Goal: Transaction & Acquisition: Purchase product/service

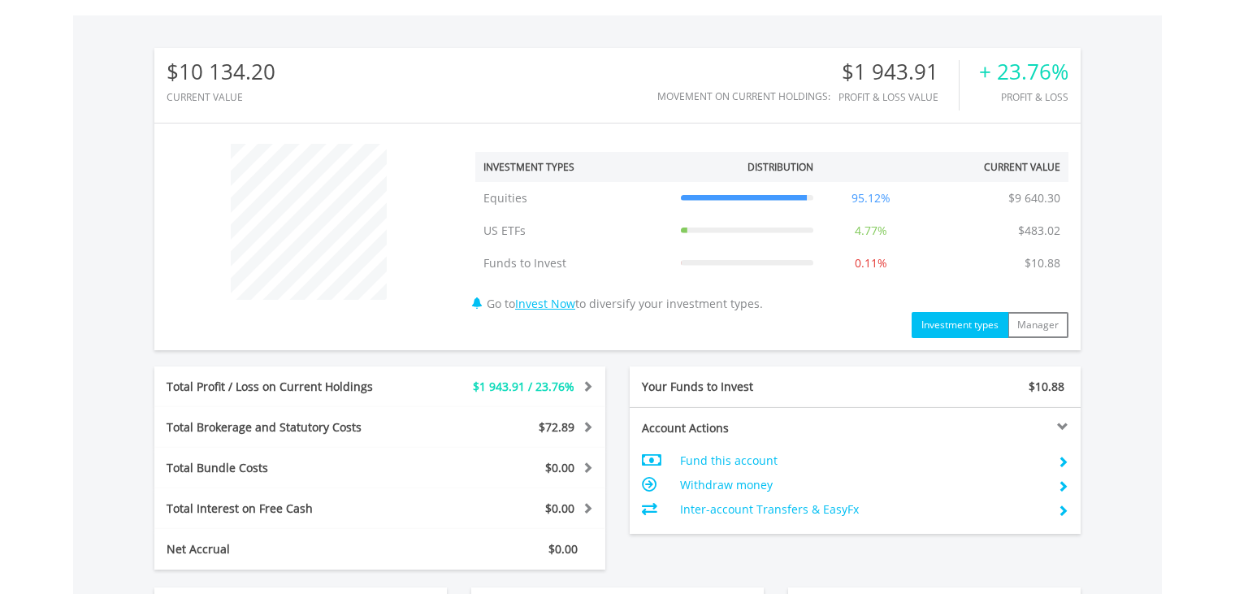
scroll to position [811, 0]
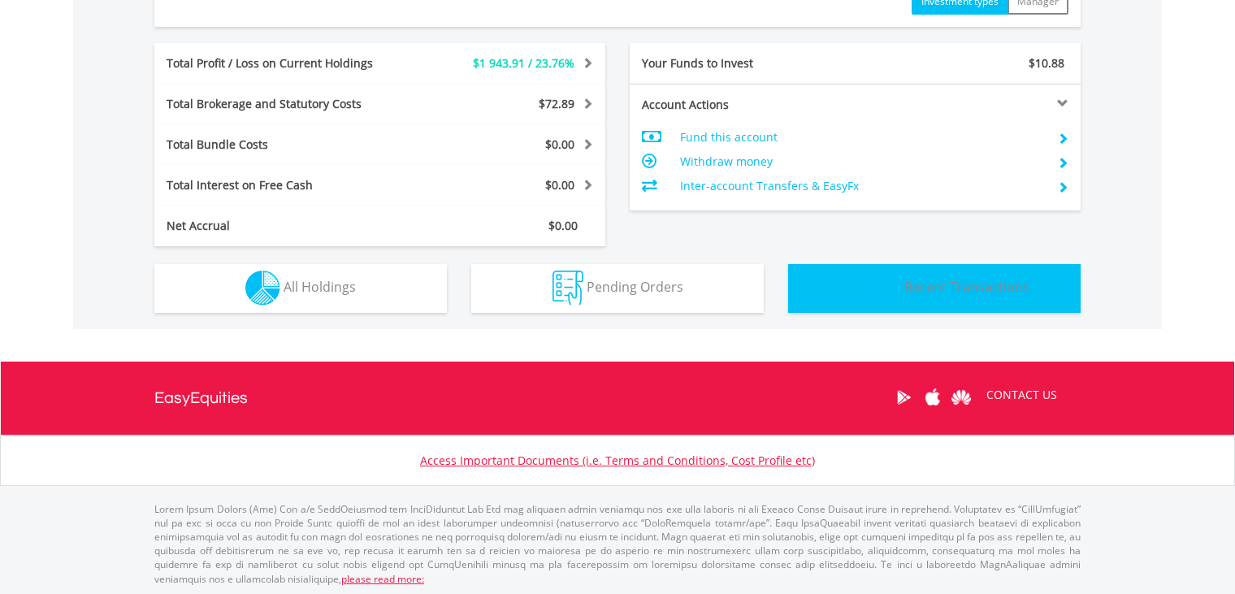
click at [907, 279] on span "Recent Transactions" at bounding box center [966, 287] width 125 height 18
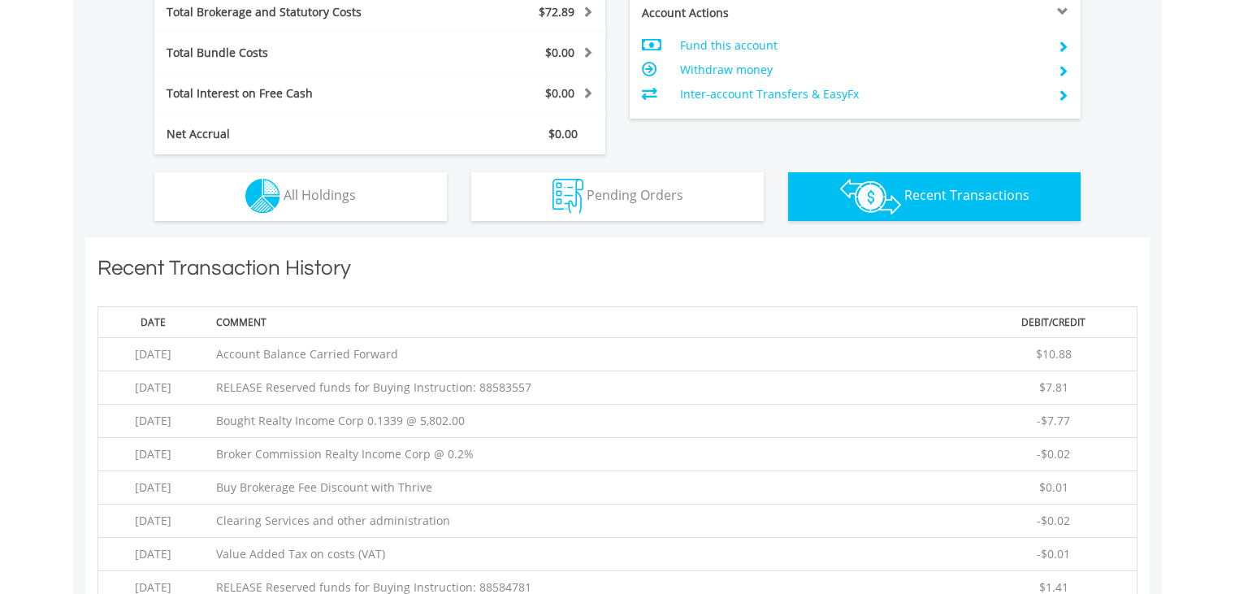
scroll to position [894, 0]
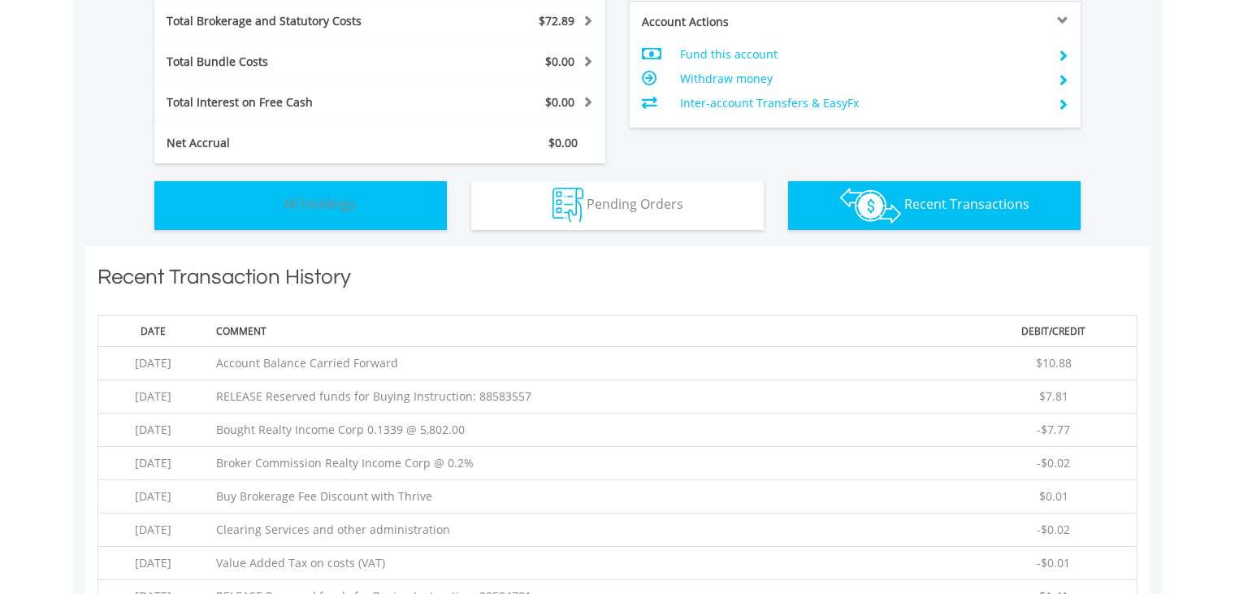
click at [207, 215] on button "Holdings All Holdings" at bounding box center [300, 205] width 293 height 49
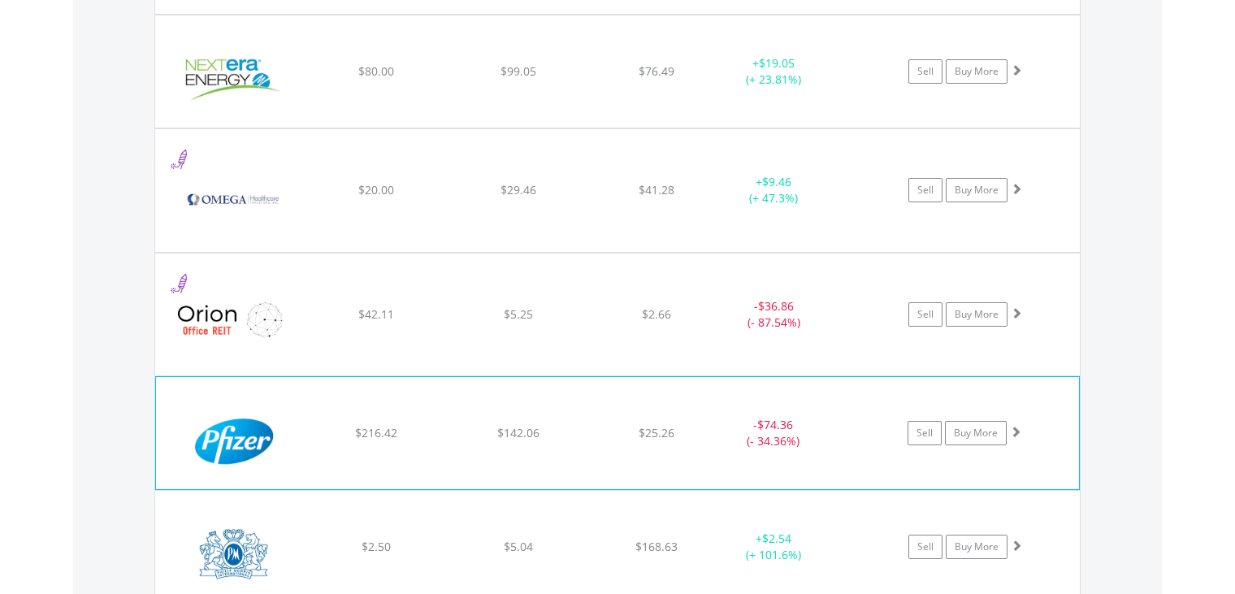
scroll to position [4583, 0]
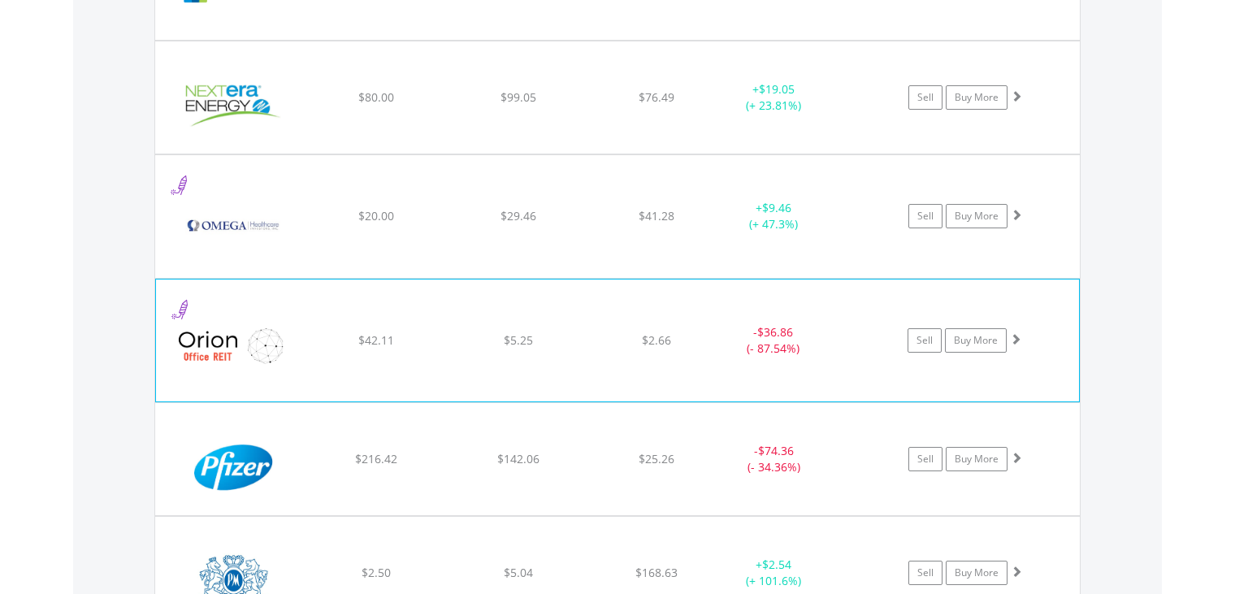
click at [245, 312] on img at bounding box center [234, 349] width 140 height 98
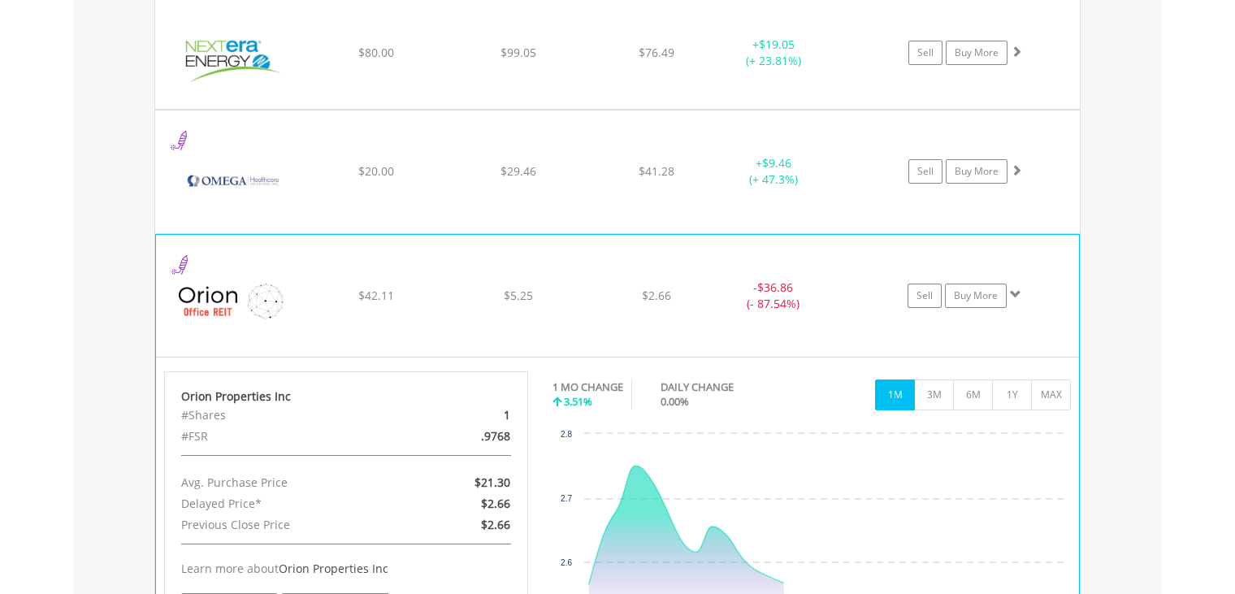
scroll to position [4746, 0]
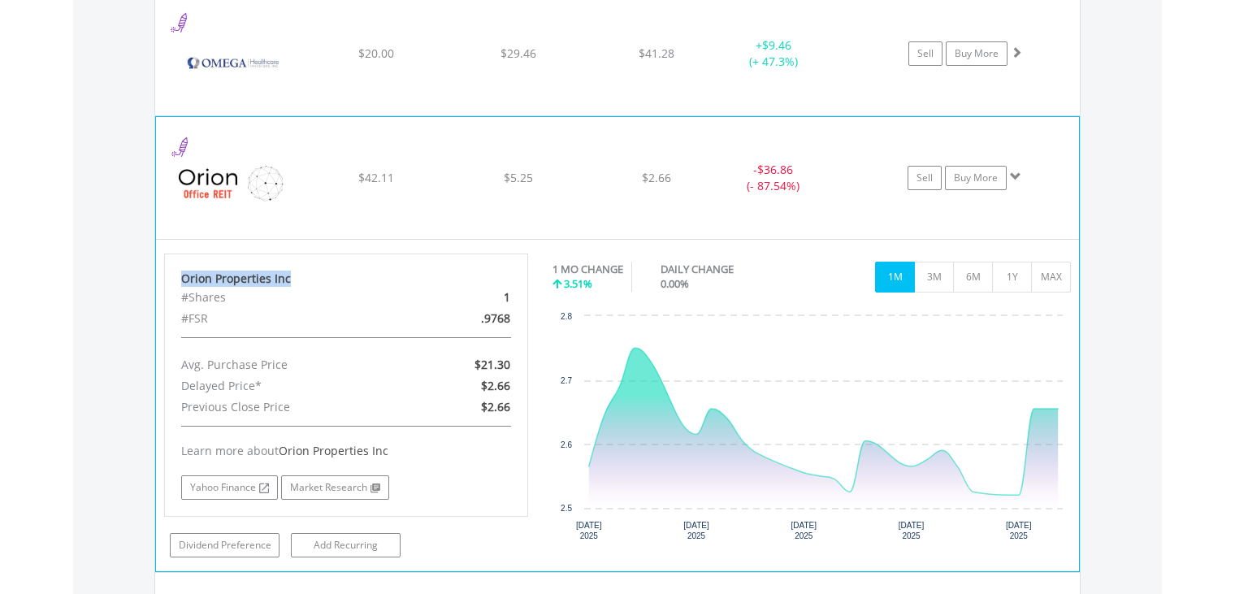
drag, startPoint x: 292, startPoint y: 270, endPoint x: 183, endPoint y: 267, distance: 108.9
click at [183, 271] on div "Orion Properties Inc" at bounding box center [346, 279] width 330 height 16
click at [1016, 171] on span at bounding box center [1015, 176] width 11 height 11
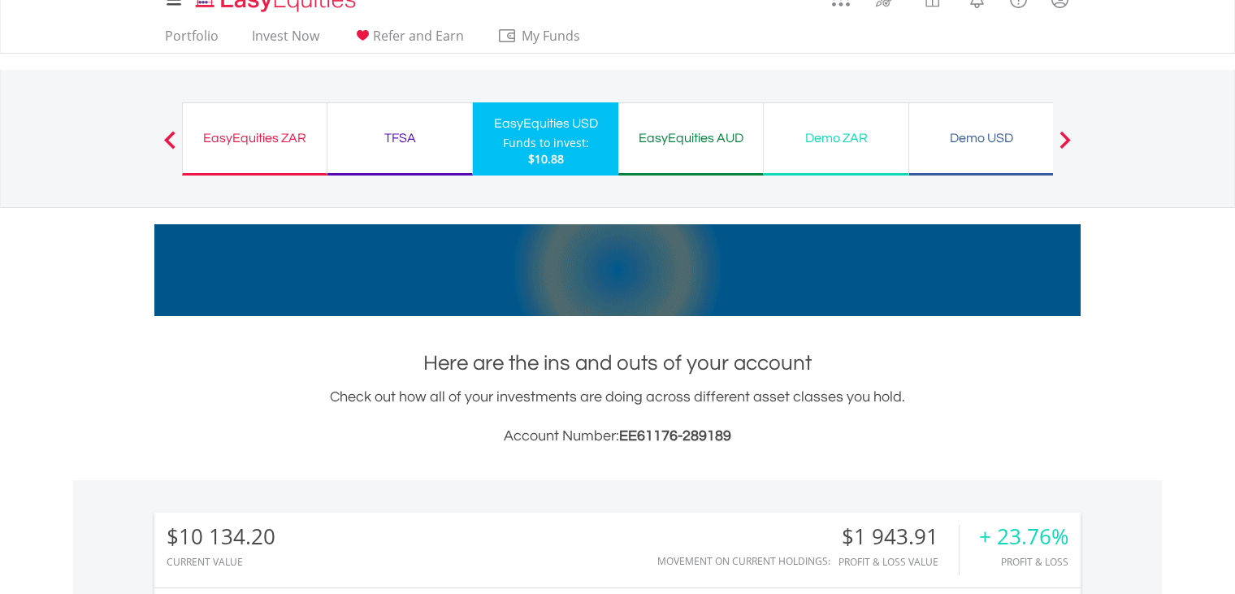
scroll to position [0, 0]
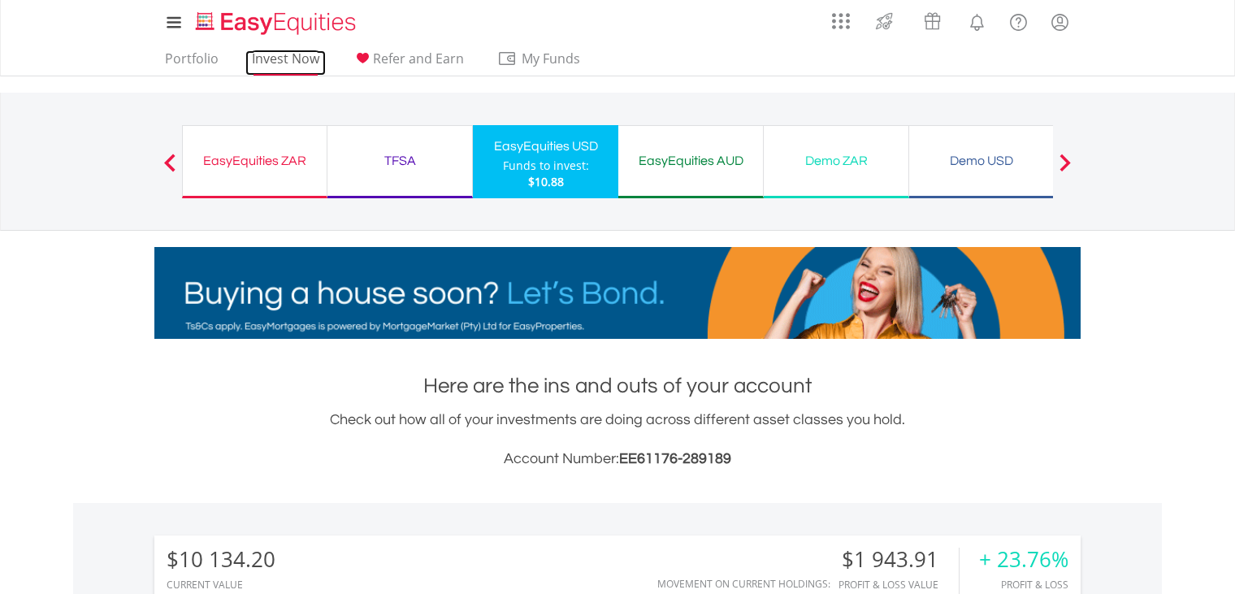
click at [268, 58] on link "Invest Now" at bounding box center [285, 62] width 80 height 25
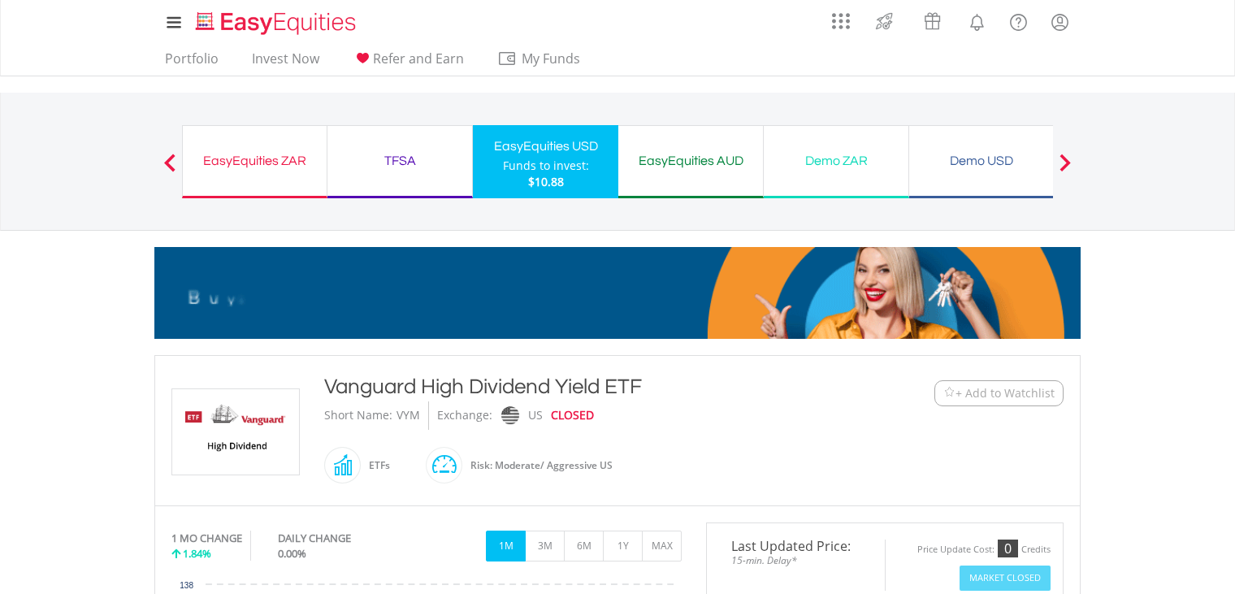
drag, startPoint x: 648, startPoint y: 388, endPoint x: 329, endPoint y: 385, distance: 318.6
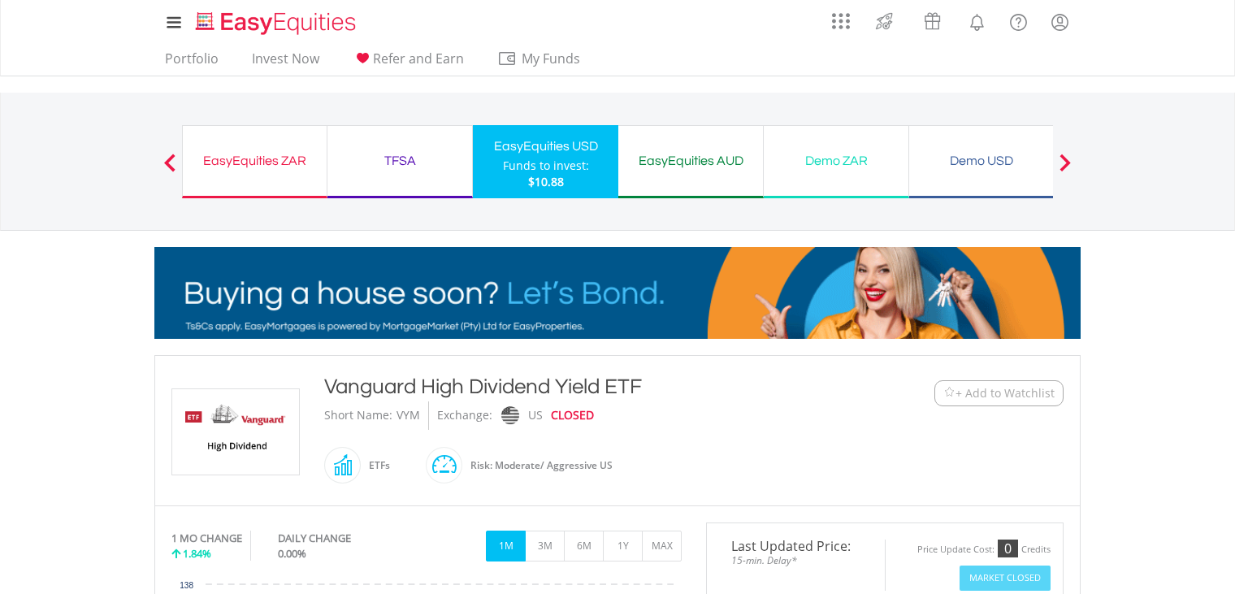
click at [329, 385] on div "Vanguard High Dividend Yield ETF" at bounding box center [579, 386] width 510 height 29
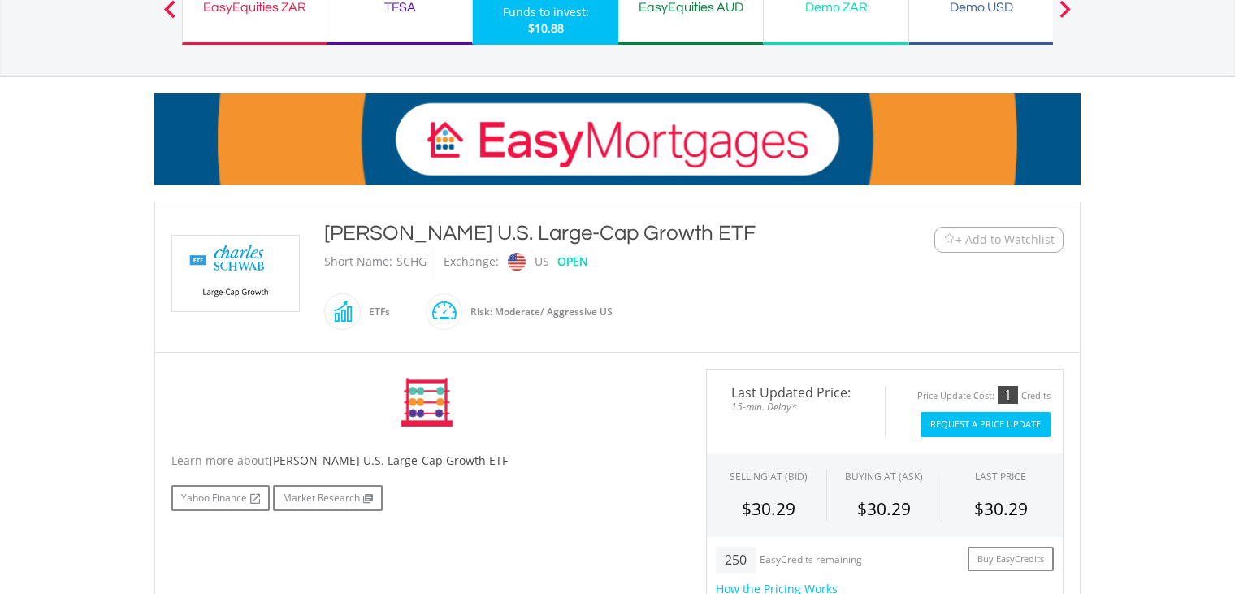
scroll to position [163, 0]
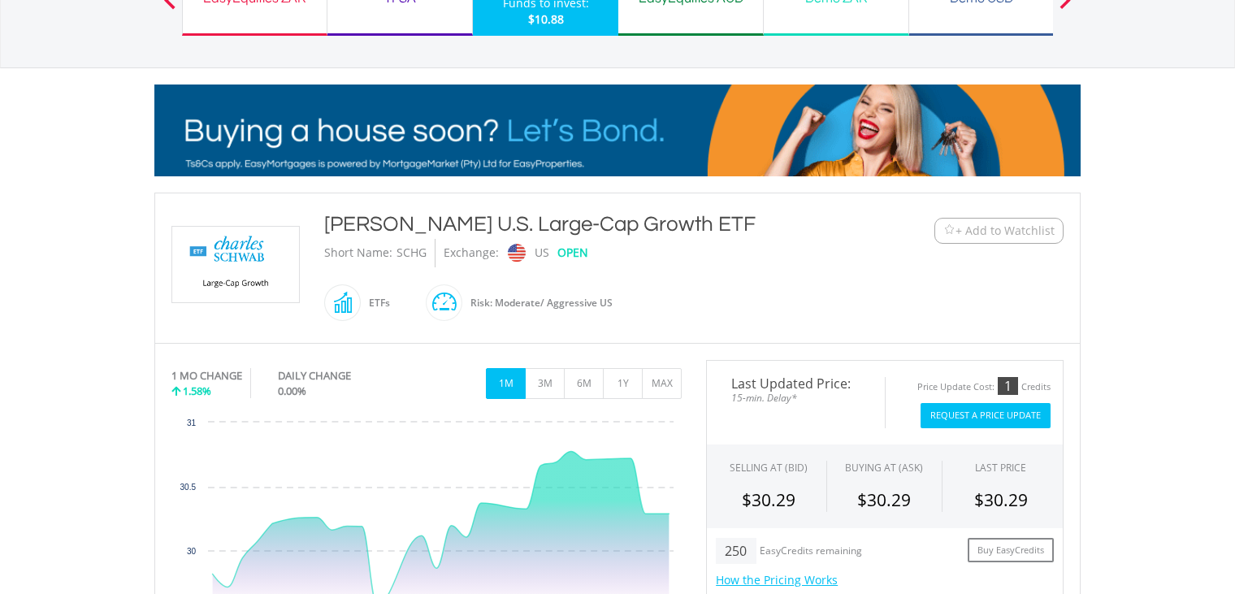
drag, startPoint x: 666, startPoint y: 225, endPoint x: 324, endPoint y: 210, distance: 341.6
click at [324, 210] on div "[PERSON_NAME] U.S. Large-Cap Growth ETF" at bounding box center [579, 224] width 510 height 29
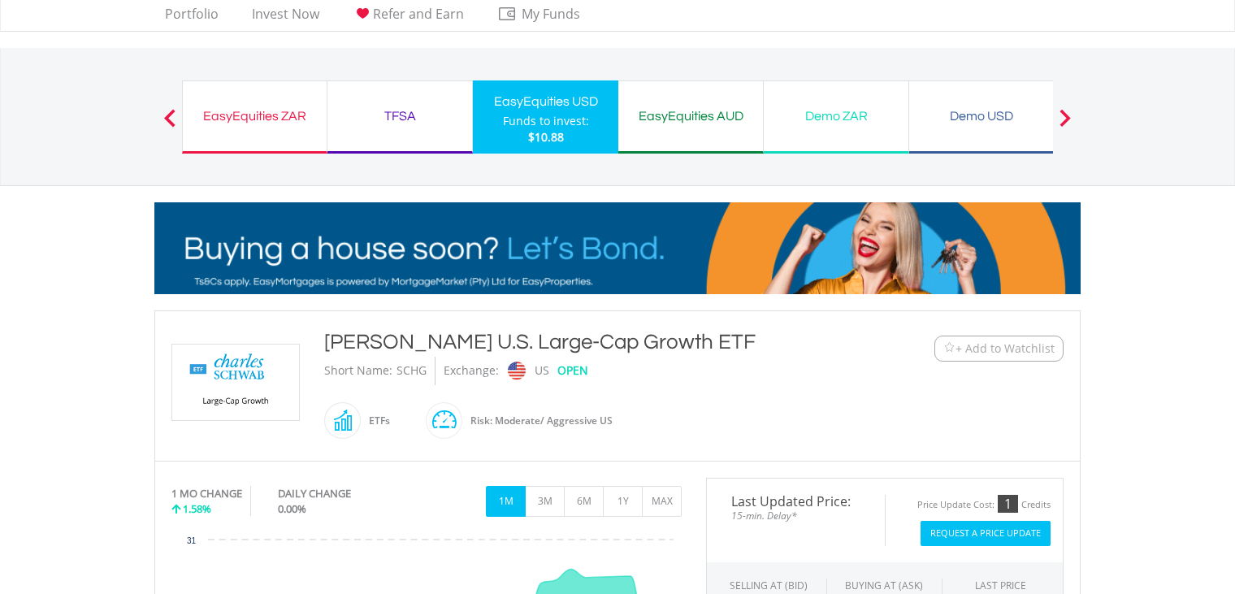
scroll to position [0, 0]
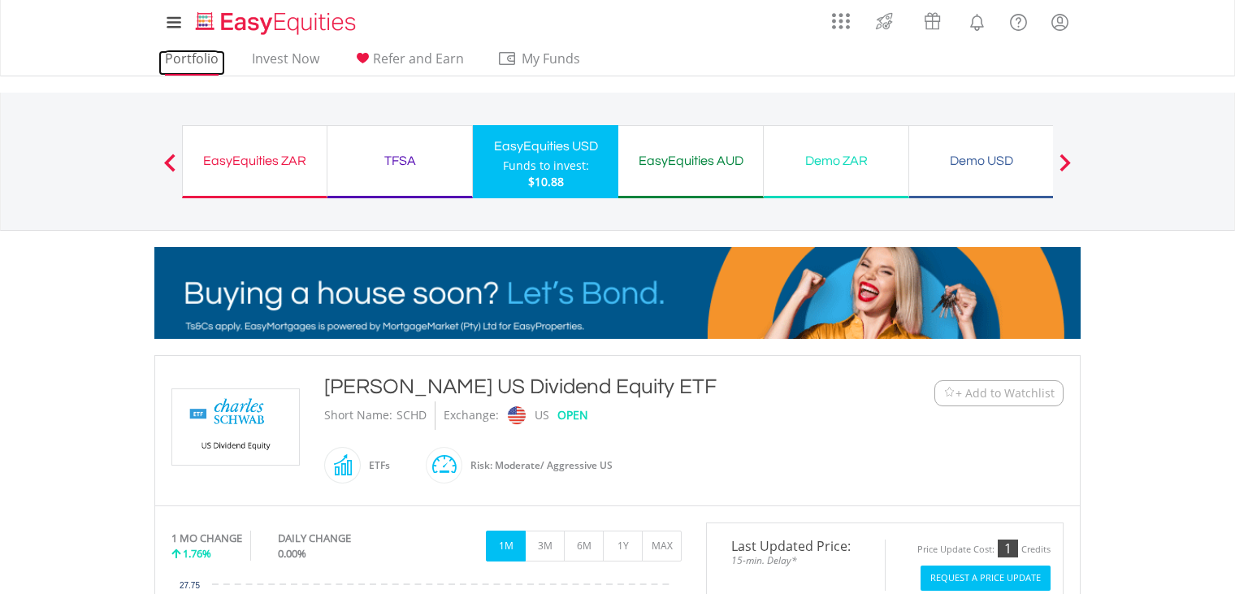
click at [195, 53] on link "Portfolio" at bounding box center [191, 62] width 67 height 25
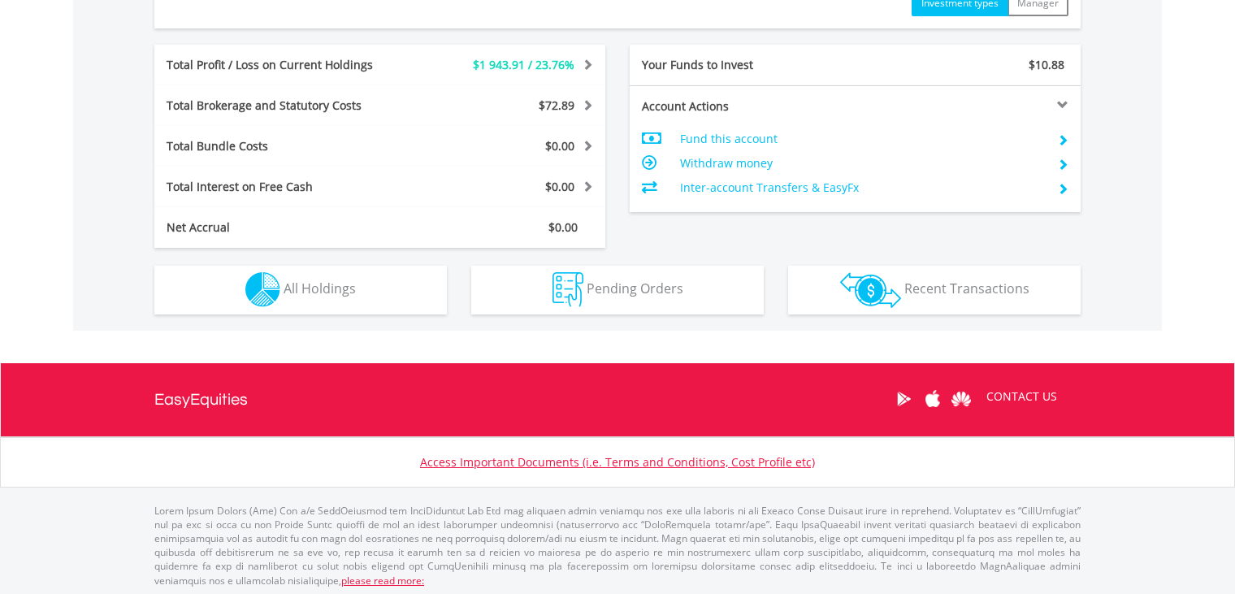
scroll to position [811, 0]
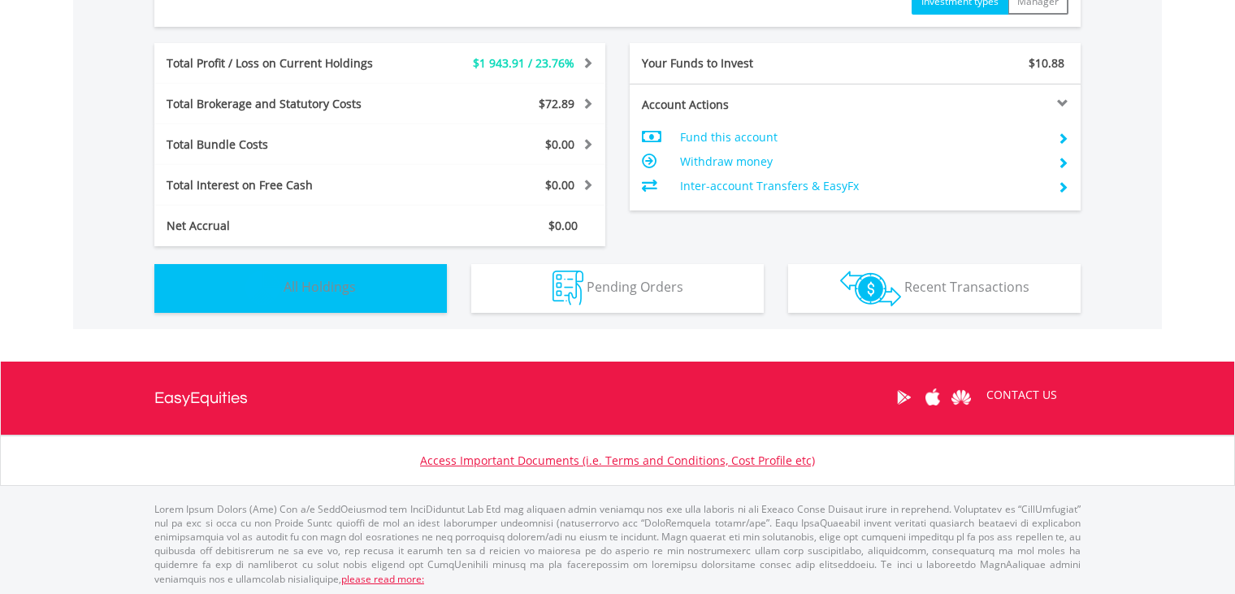
click at [306, 291] on span "All Holdings" at bounding box center [320, 287] width 72 height 18
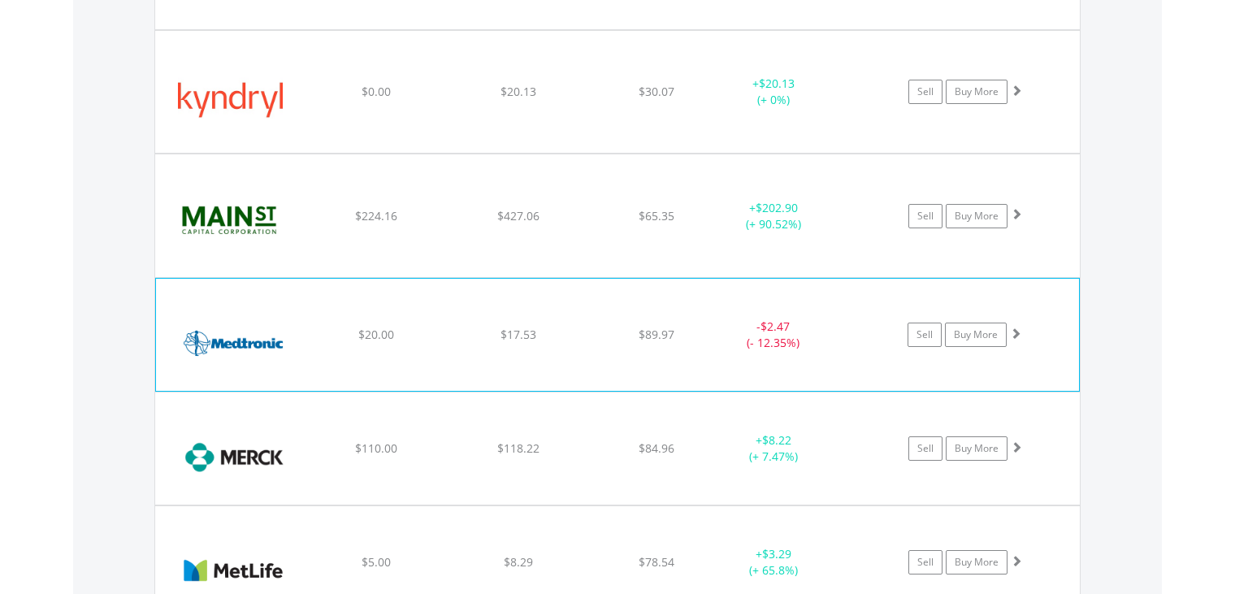
scroll to position [4177, 0]
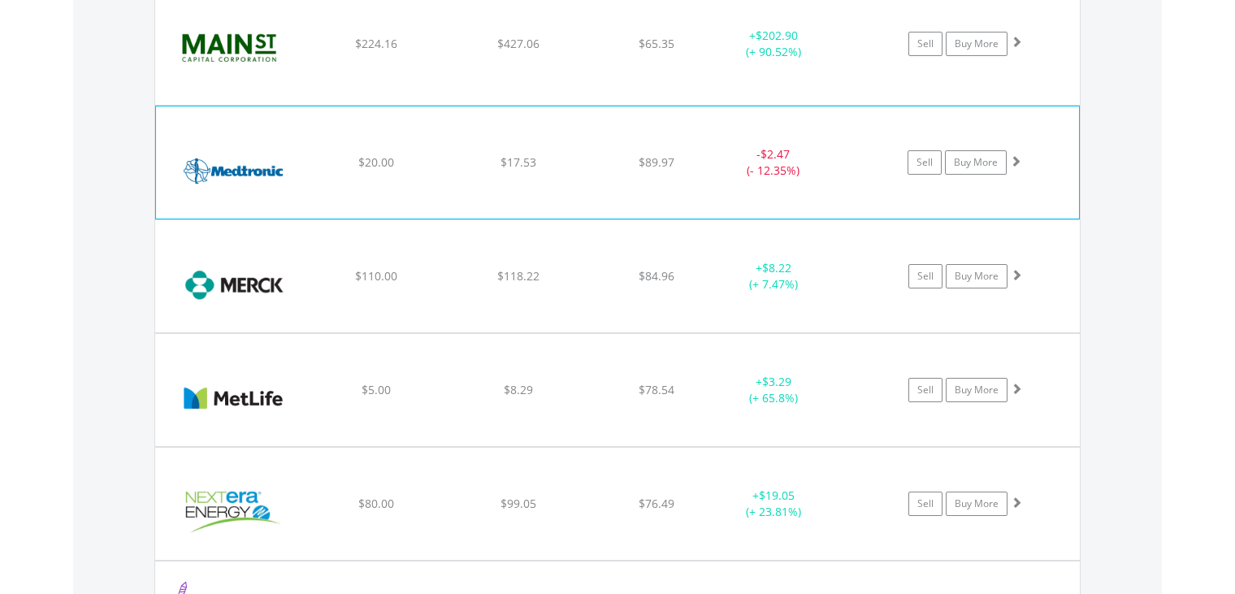
click at [247, 159] on img at bounding box center [234, 171] width 140 height 88
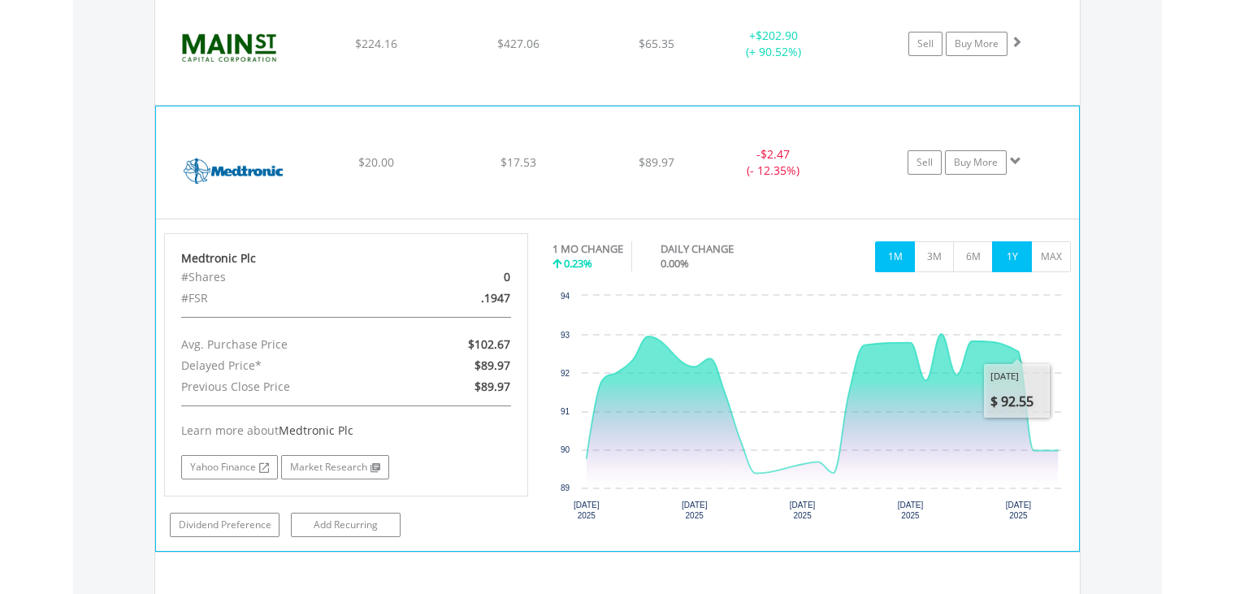
click at [1017, 245] on button "1Y" at bounding box center [1012, 256] width 40 height 31
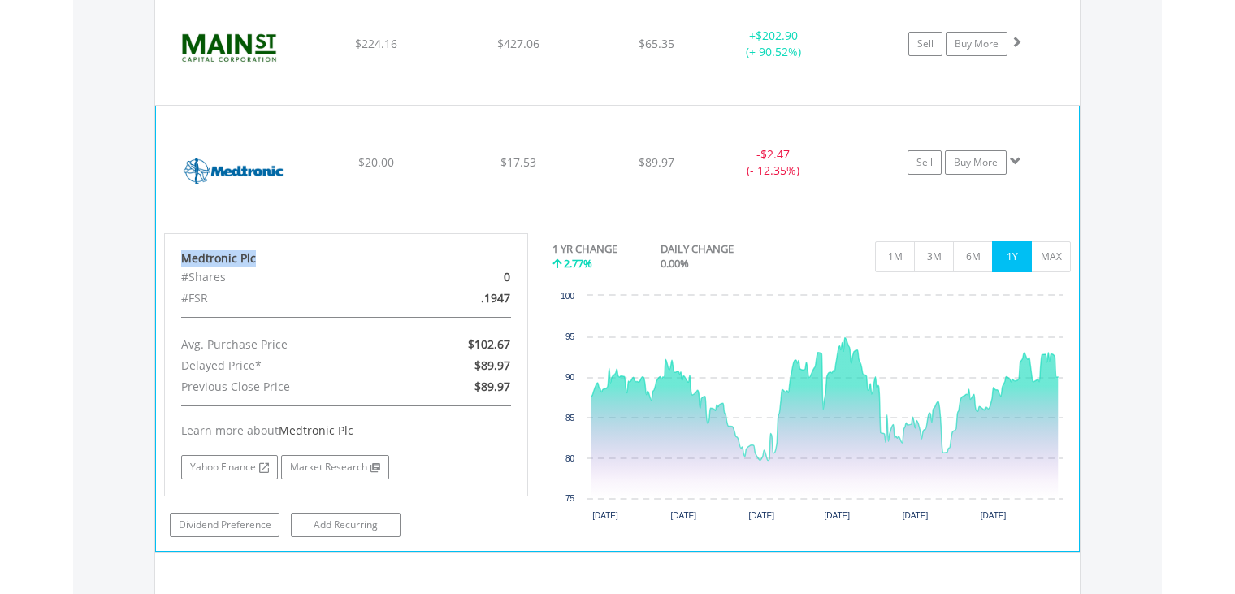
drag, startPoint x: 255, startPoint y: 244, endPoint x: 173, endPoint y: 251, distance: 82.4
click at [173, 251] on div "Medtronic Plc #Shares 0 #FSR .1947 Avg. Purchase Price $102.67 Delayed Price* $…" at bounding box center [346, 364] width 364 height 263
click at [1018, 155] on span at bounding box center [1015, 160] width 11 height 11
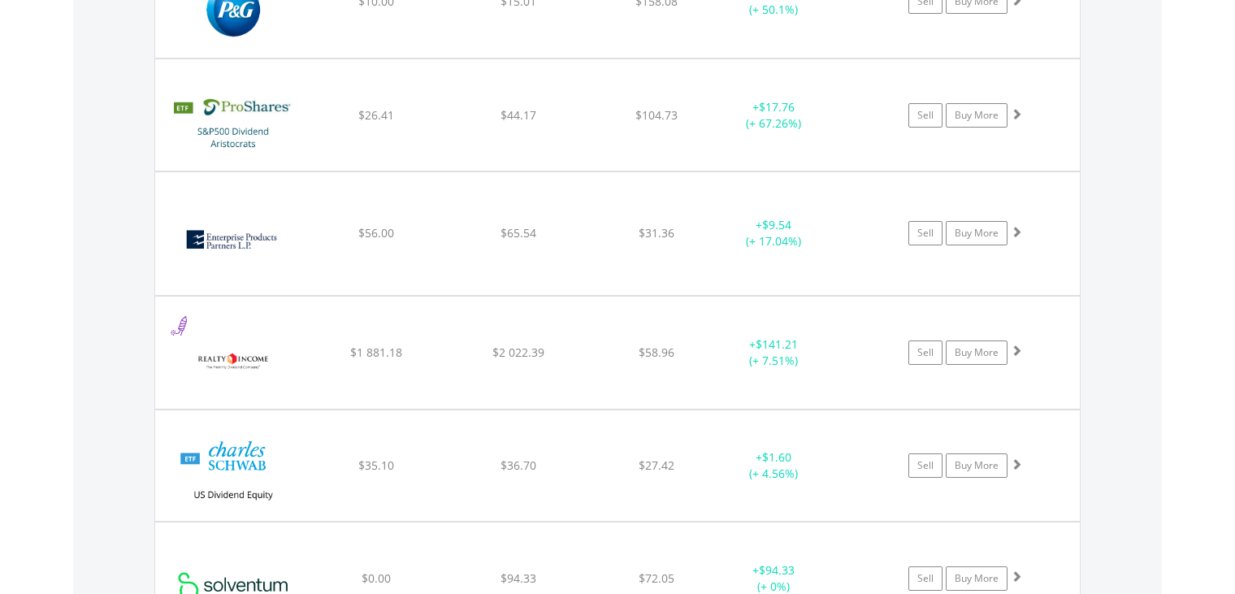
scroll to position [5315, 0]
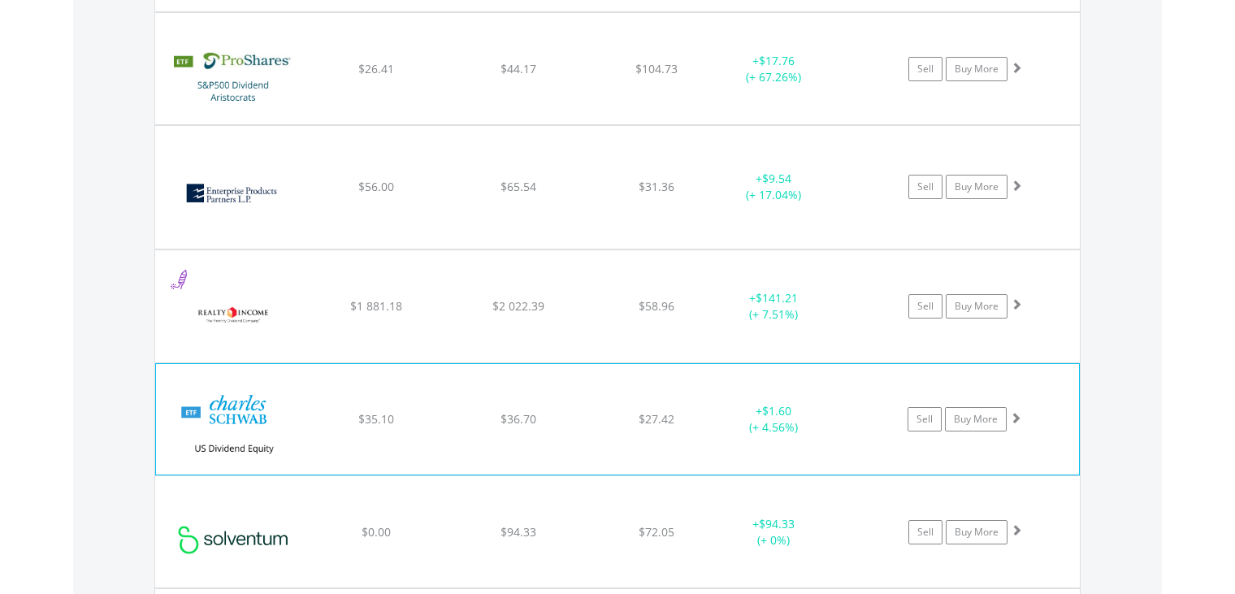
click at [263, 403] on img at bounding box center [234, 427] width 140 height 86
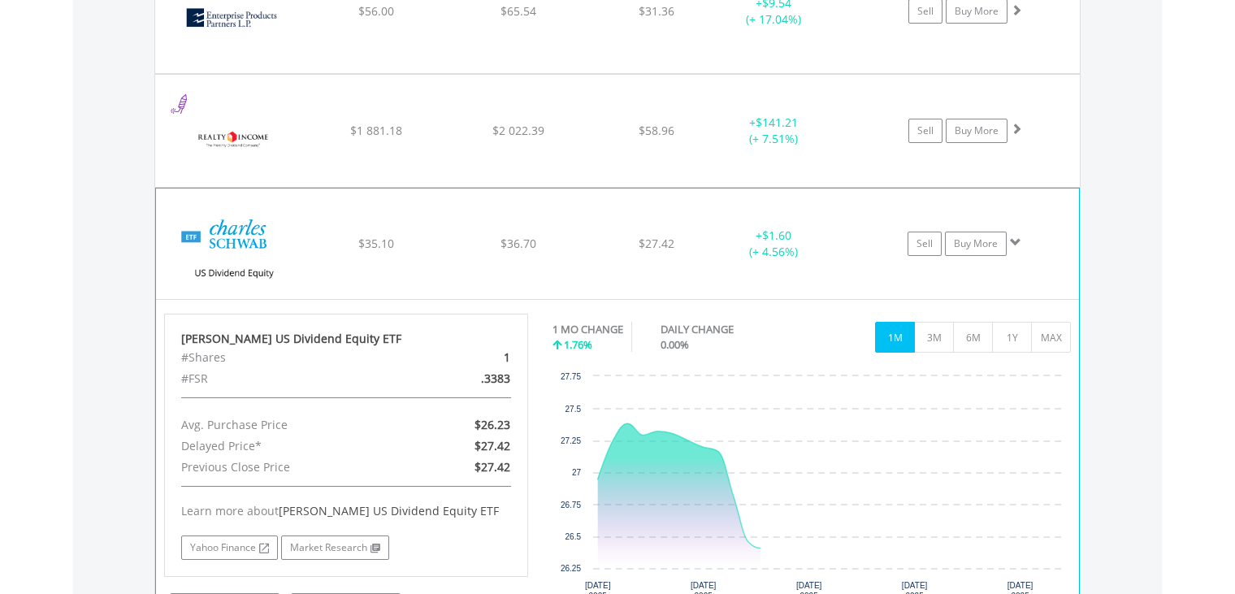
scroll to position [5640, 0]
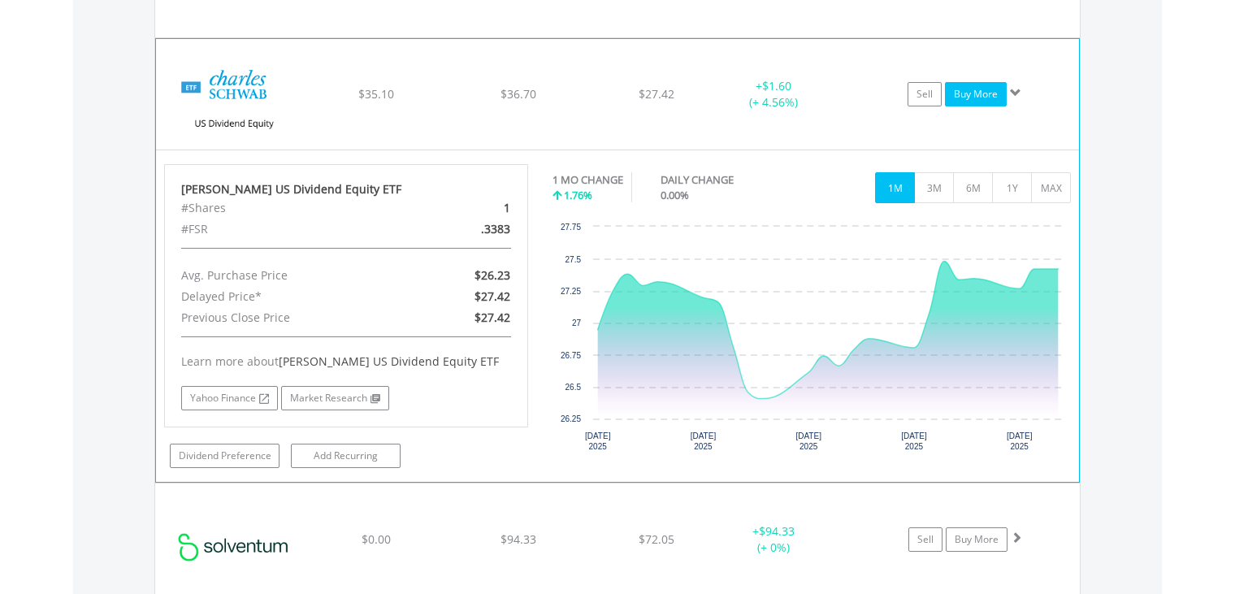
click at [976, 83] on link "Buy More" at bounding box center [976, 94] width 62 height 24
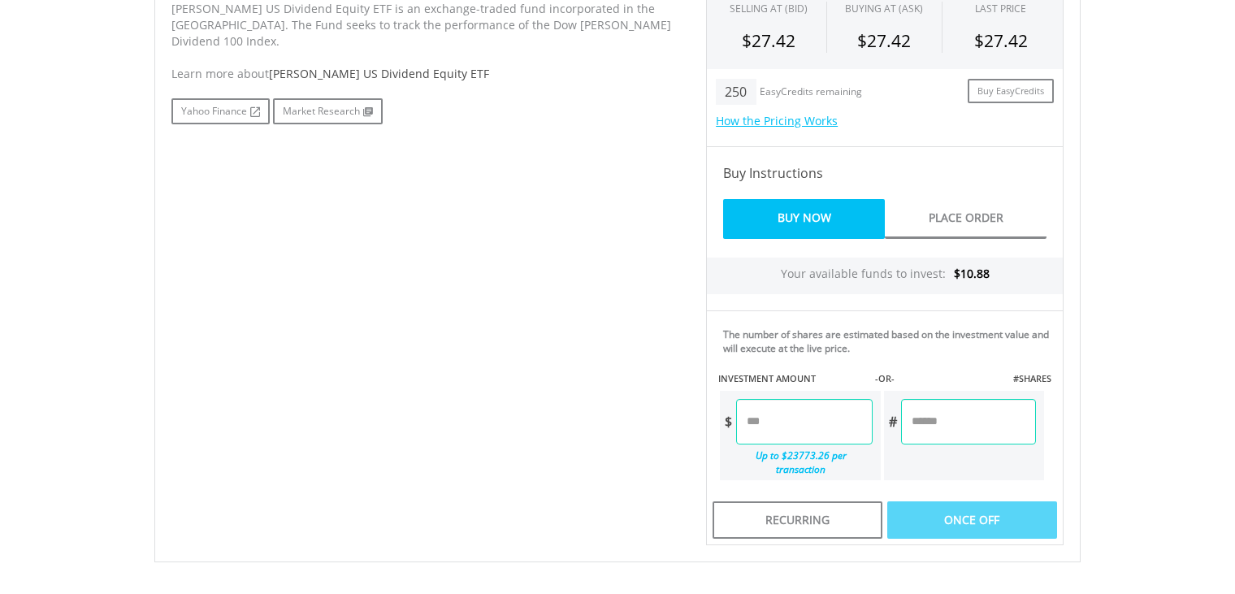
scroll to position [650, 0]
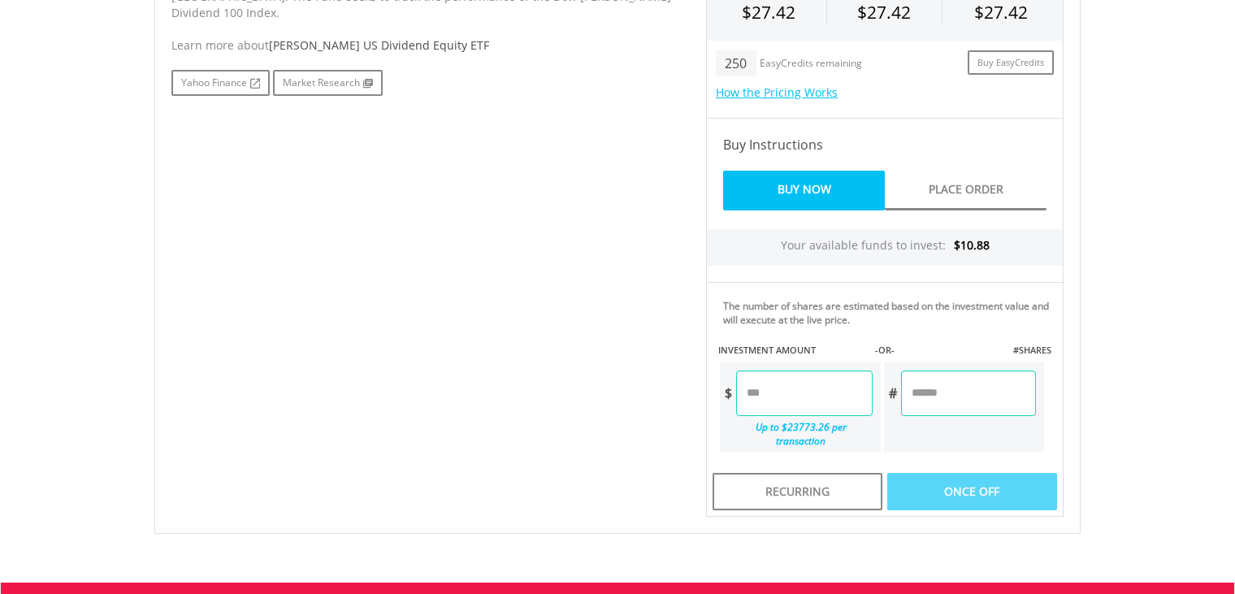
click at [779, 397] on input "number" at bounding box center [804, 394] width 136 height 46
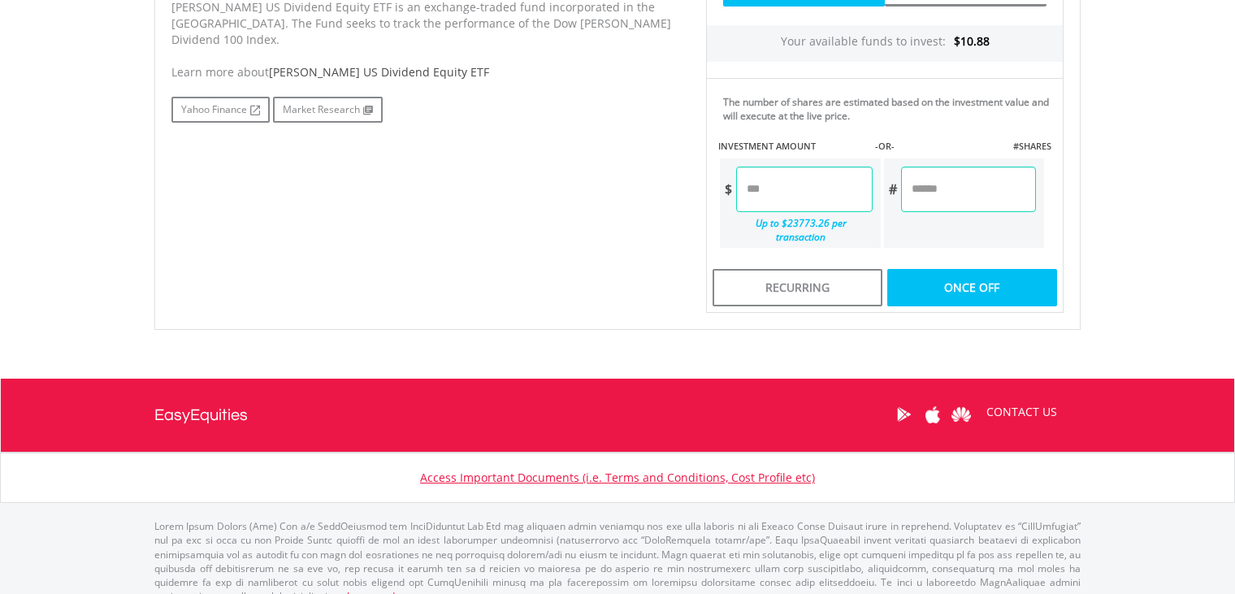
type input "*****"
type input "******"
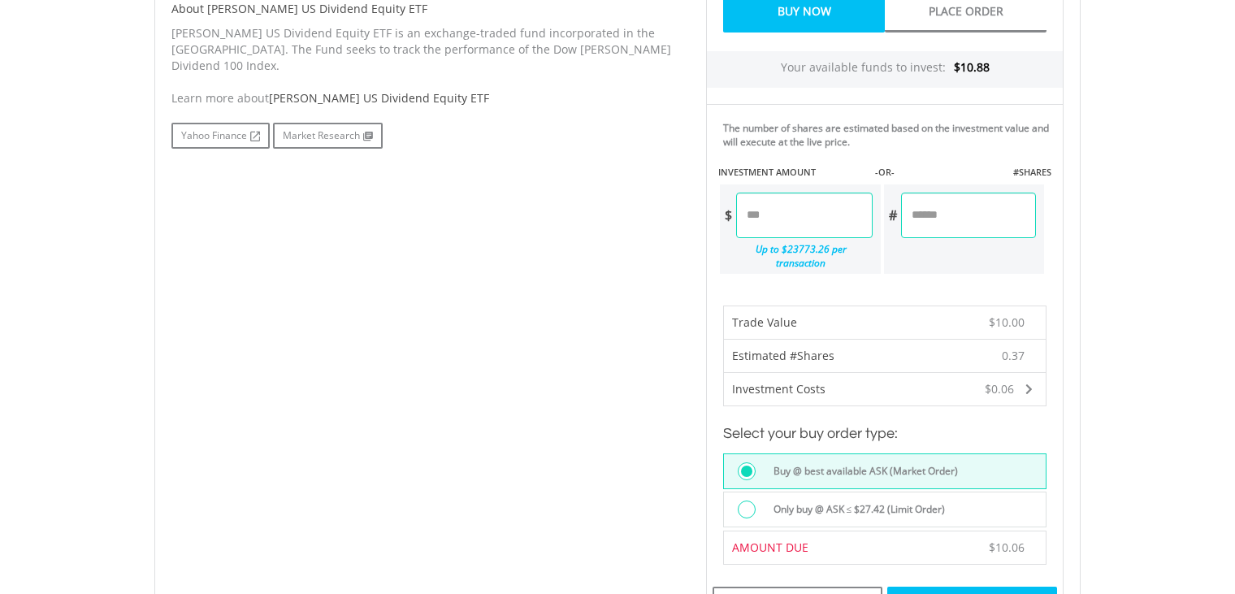
scroll to position [894, 0]
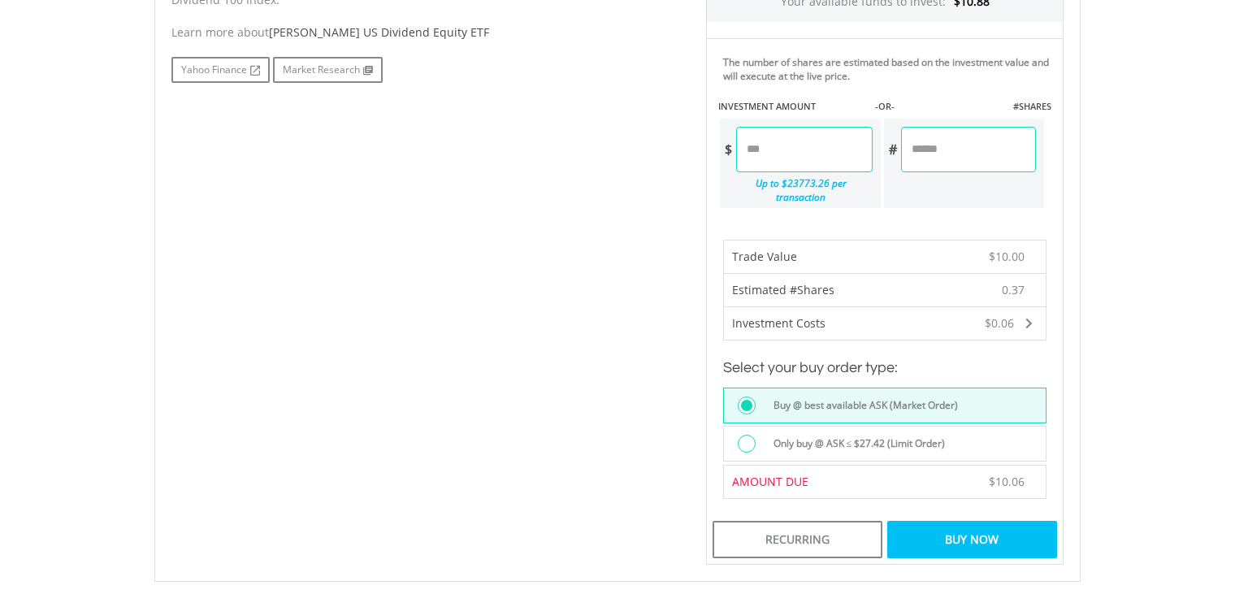
click at [954, 521] on div "Buy Now" at bounding box center [972, 539] width 170 height 37
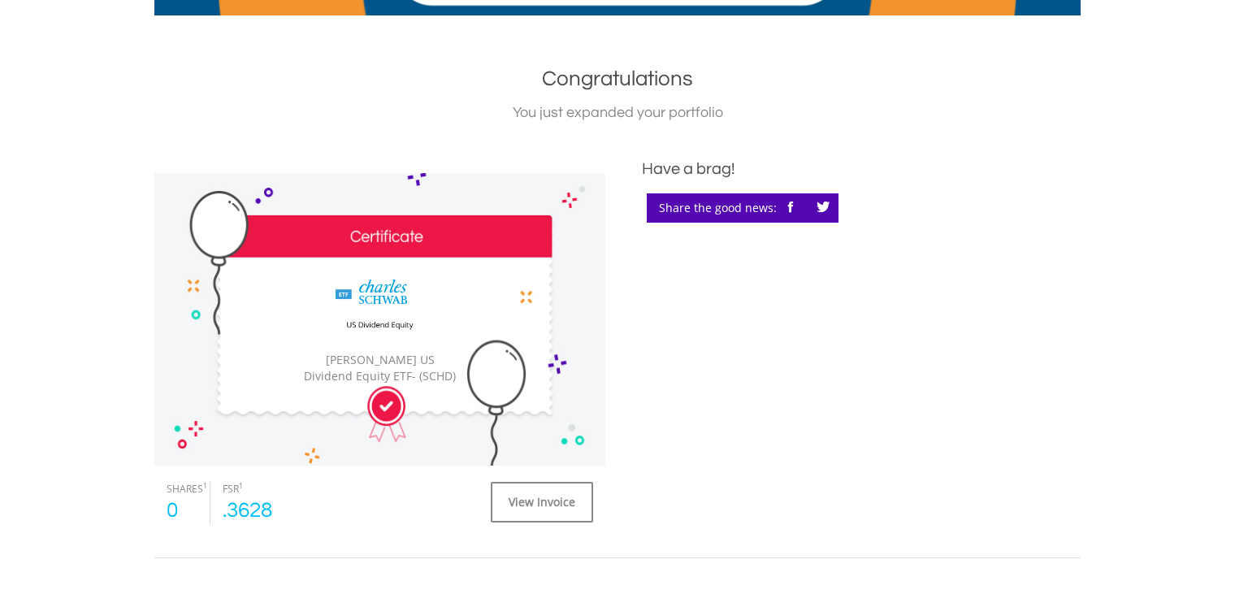
scroll to position [488, 0]
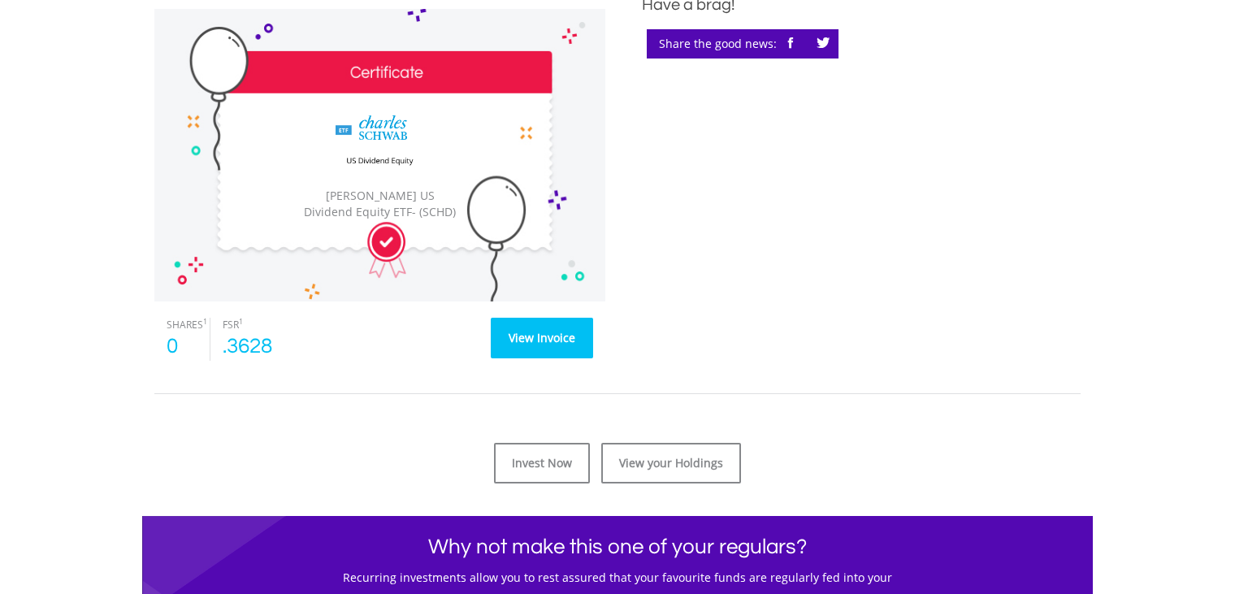
click at [536, 336] on link "View Invoice" at bounding box center [542, 338] width 102 height 41
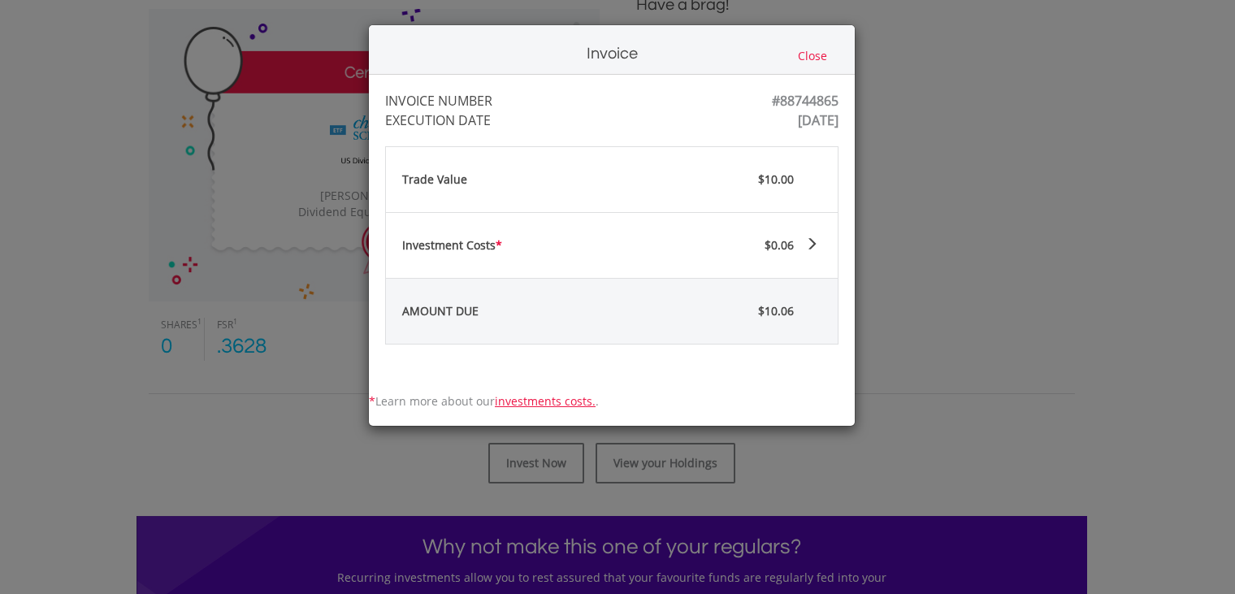
click at [816, 61] on button "Close" at bounding box center [812, 56] width 39 height 18
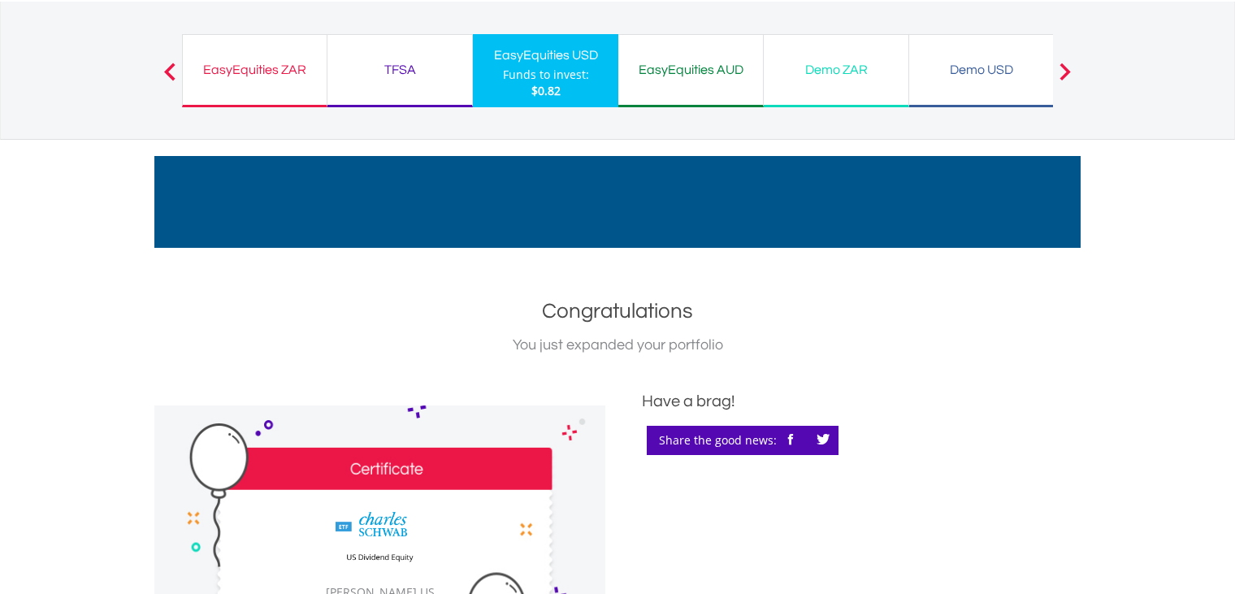
scroll to position [81, 0]
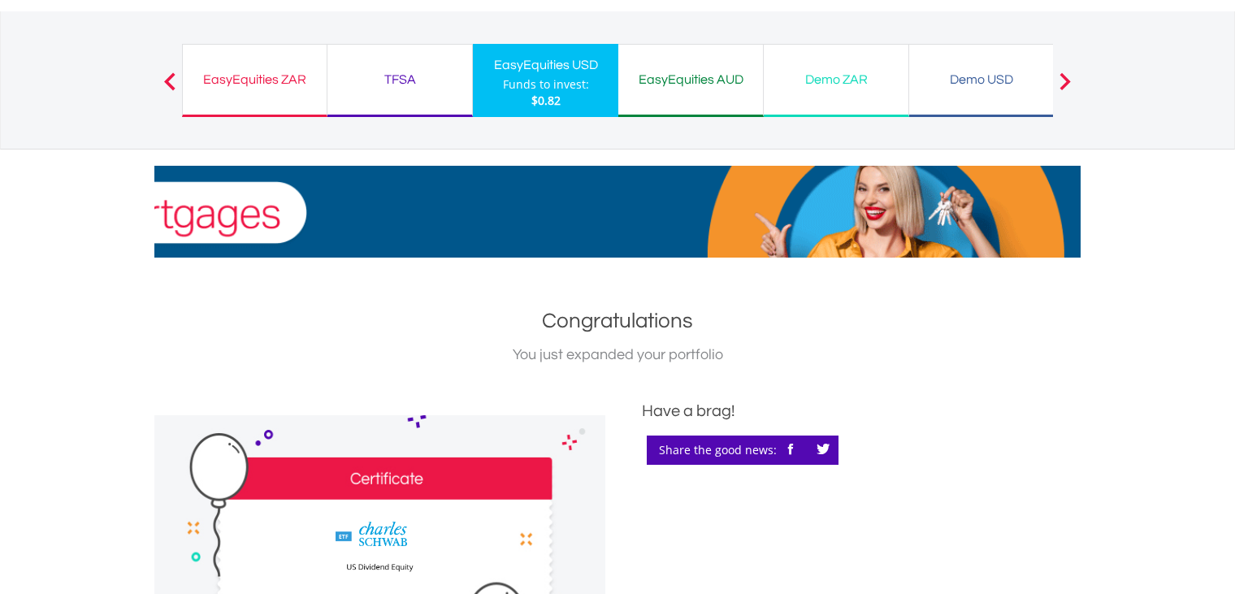
click at [737, 453] on div "Share the good news:" at bounding box center [743, 450] width 192 height 29
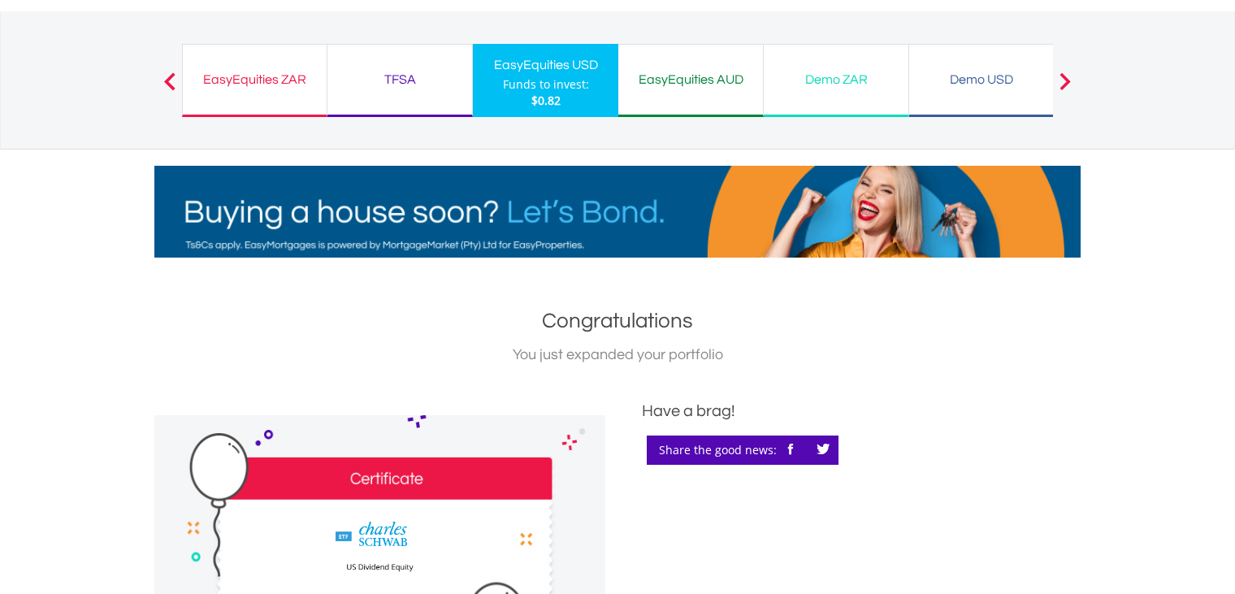
click at [805, 449] on button at bounding box center [791, 450] width 29 height 29
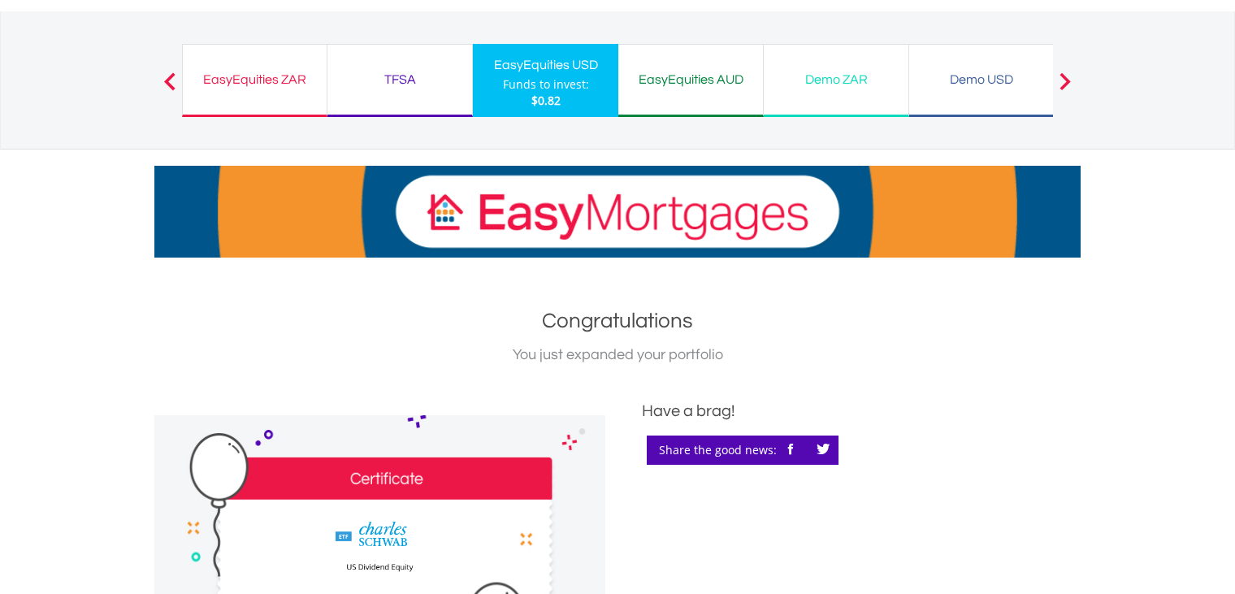
click at [825, 451] on icon "button" at bounding box center [824, 449] width 14 height 11
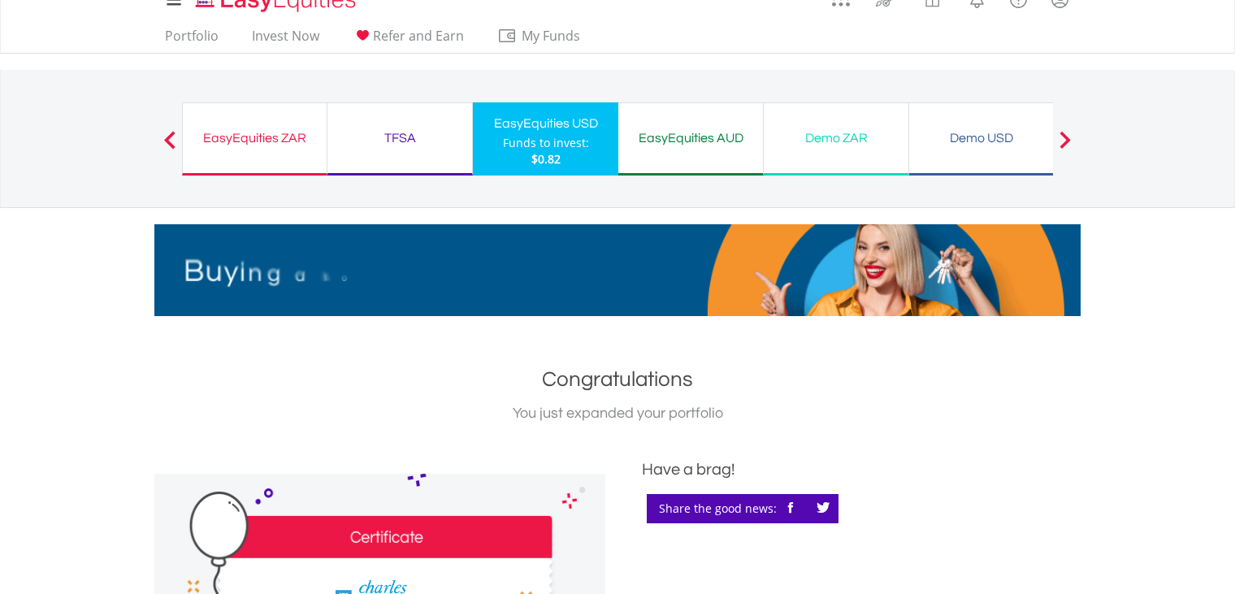
scroll to position [0, 0]
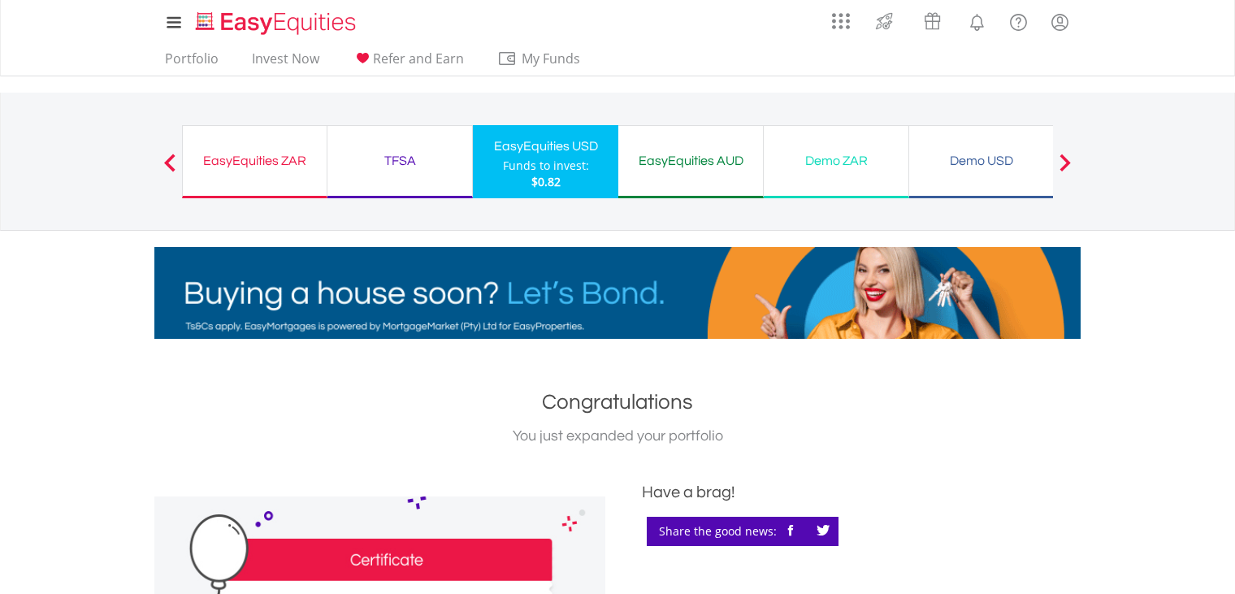
click at [531, 154] on div "EasyEquities USD" at bounding box center [546, 146] width 126 height 23
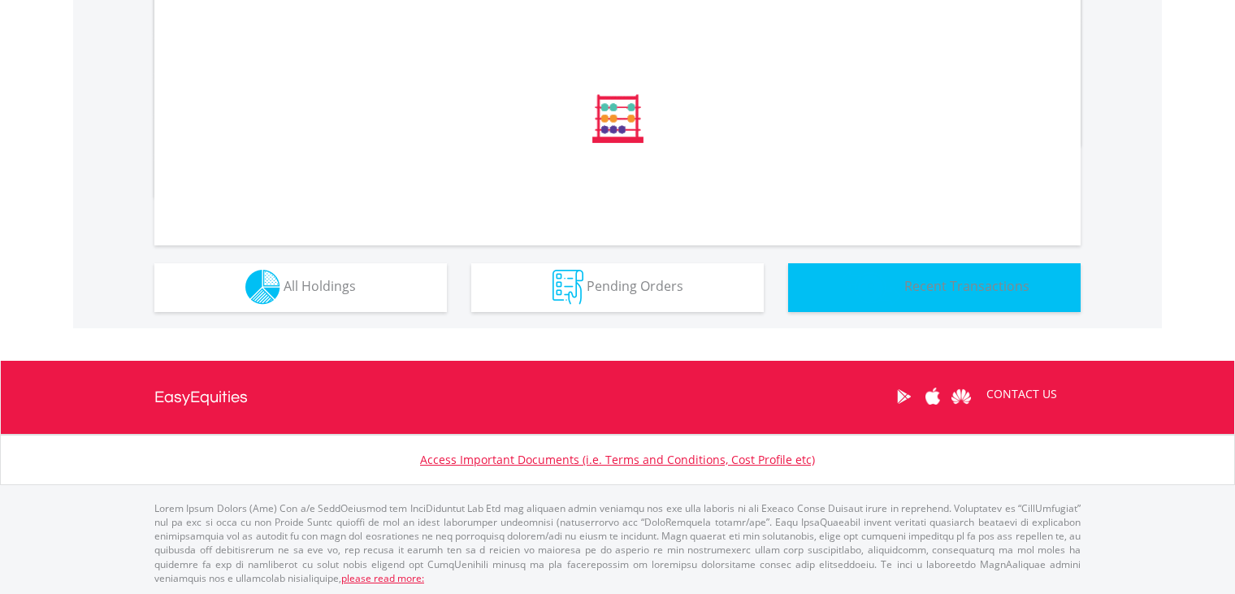
click at [987, 273] on button "Transactions Recent Transactions" at bounding box center [934, 287] width 293 height 49
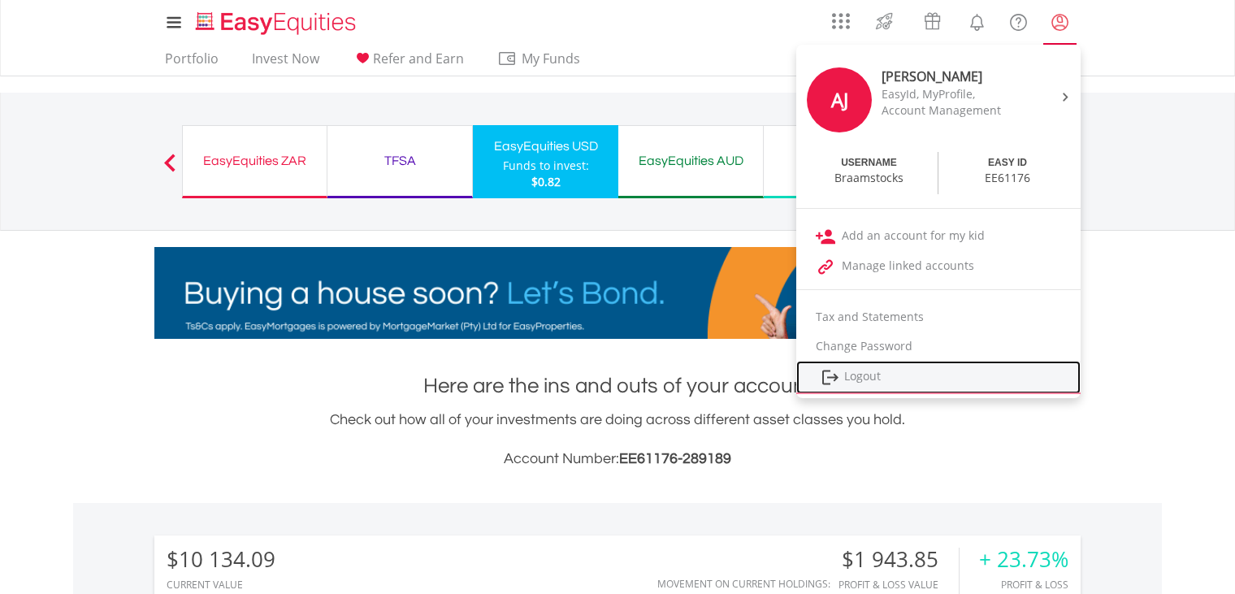
click at [879, 376] on link "Logout" at bounding box center [938, 377] width 284 height 33
